Goal: Task Accomplishment & Management: Manage account settings

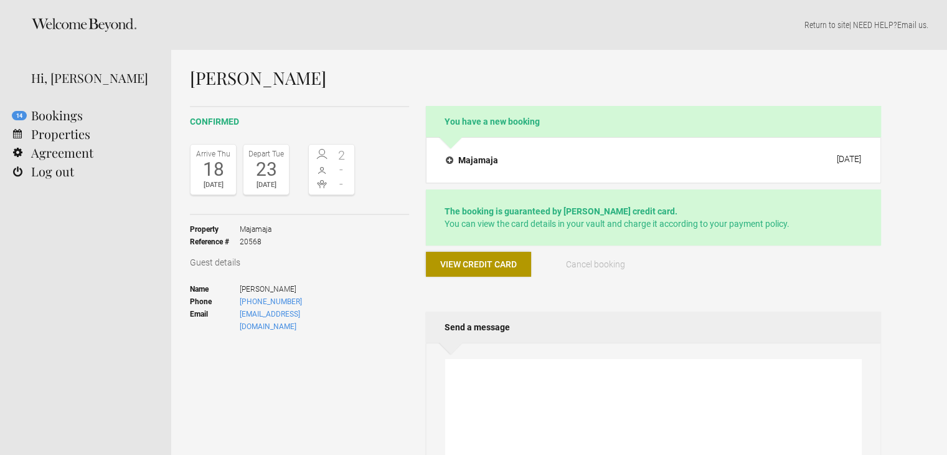
click at [497, 259] on span "View credit card" at bounding box center [478, 264] width 77 height 10
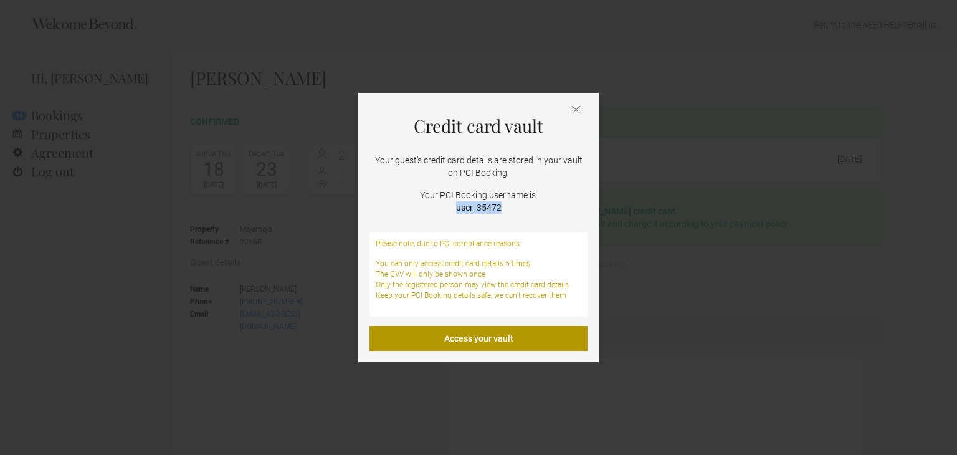
drag, startPoint x: 498, startPoint y: 206, endPoint x: 458, endPoint y: 207, distance: 40.5
click at [458, 207] on strong "user_35472" at bounding box center [478, 207] width 45 height 10
copy strong "user_35472"
click at [473, 336] on link "Access your vault" at bounding box center [478, 338] width 218 height 25
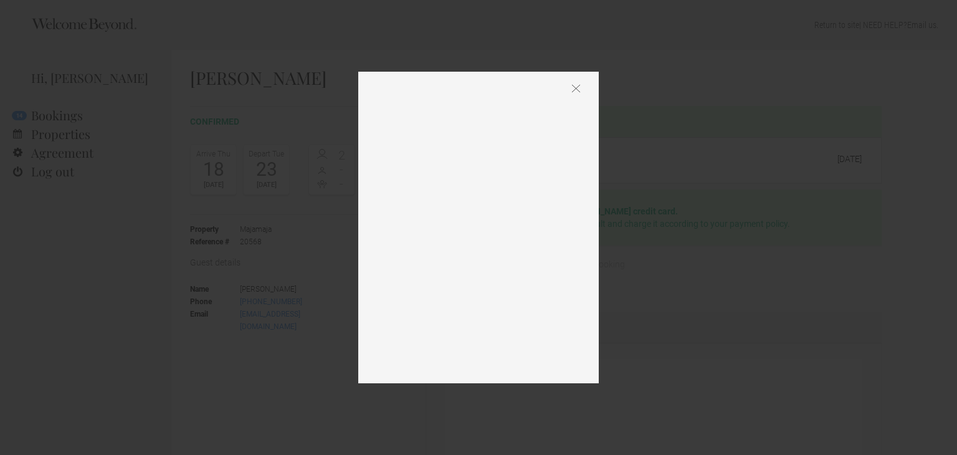
click at [577, 92] on img at bounding box center [576, 88] width 8 height 9
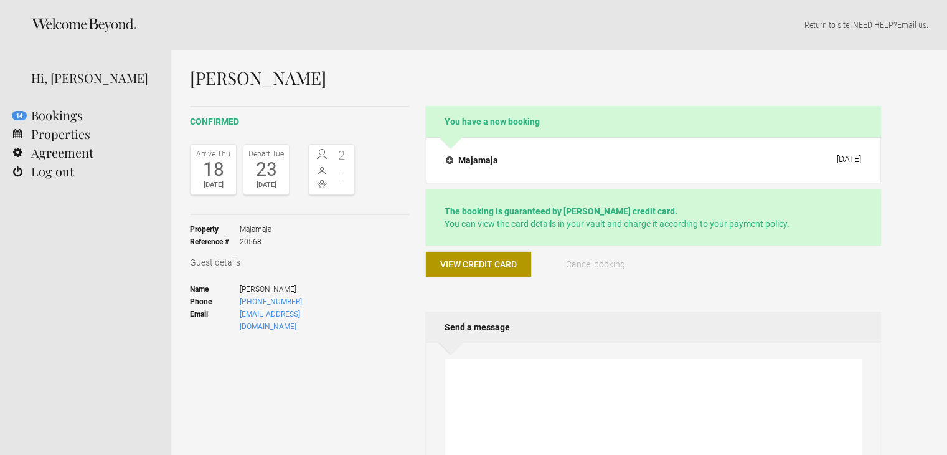
click at [471, 267] on span "View credit card" at bounding box center [478, 264] width 77 height 10
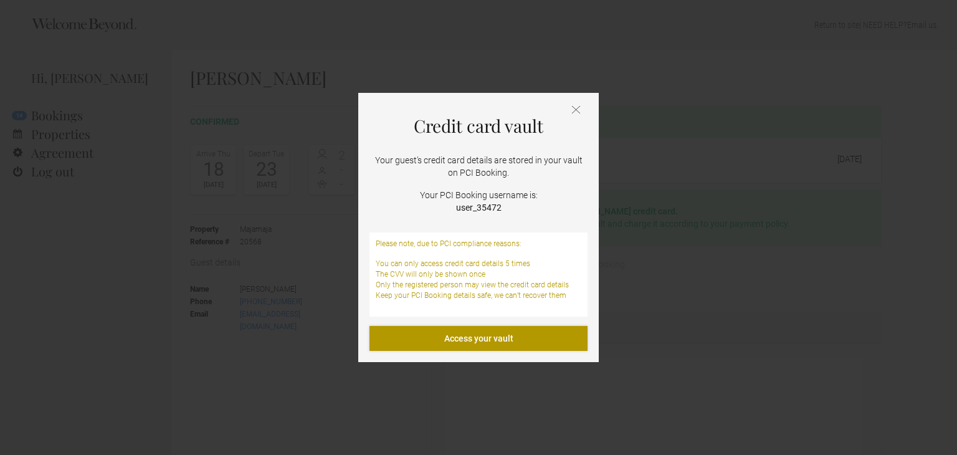
click at [480, 338] on link "Access your vault" at bounding box center [478, 338] width 218 height 25
